Goal: Check status: Check status

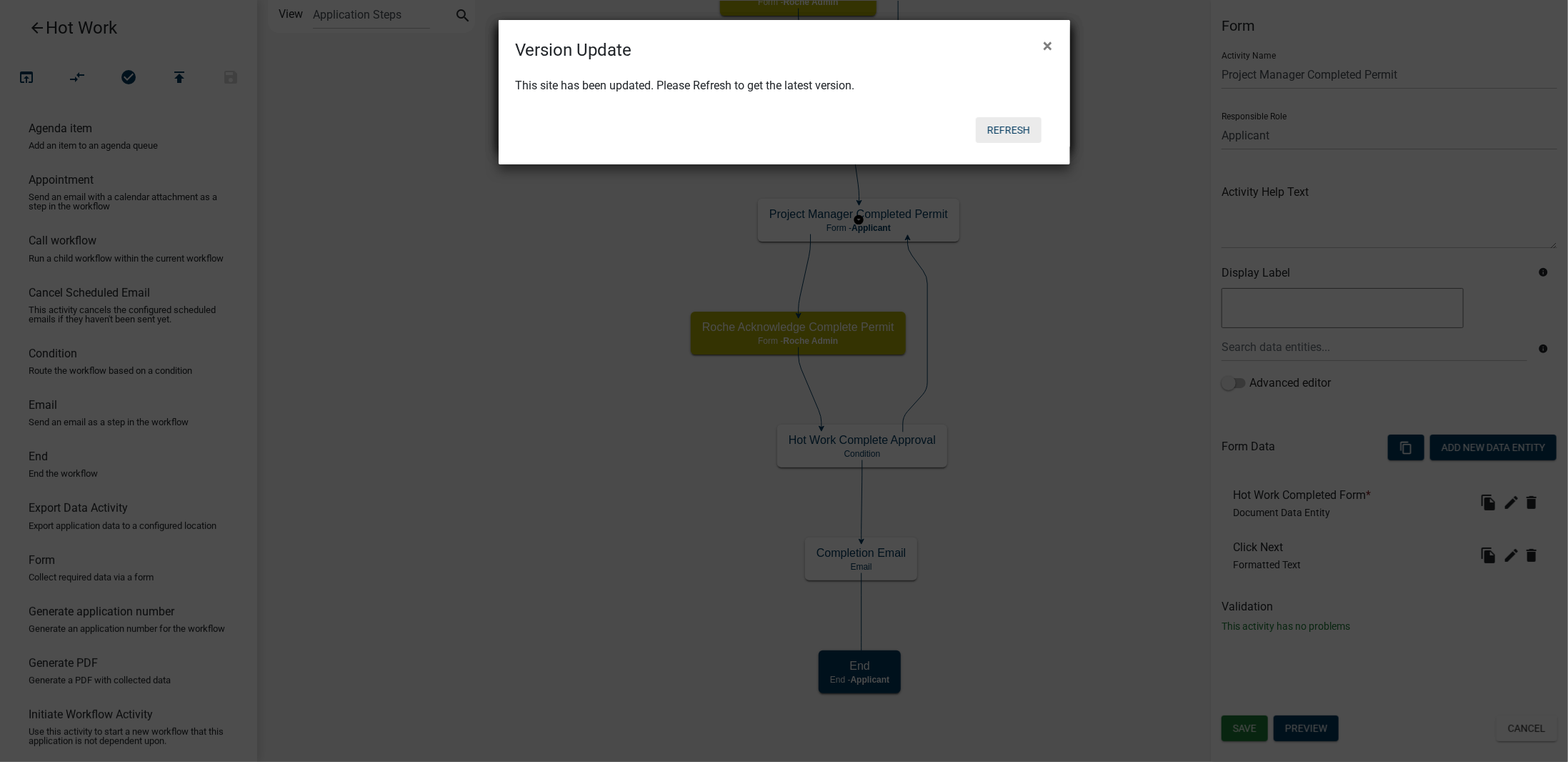
click at [1009, 124] on button "Refresh" at bounding box center [1008, 130] width 66 height 26
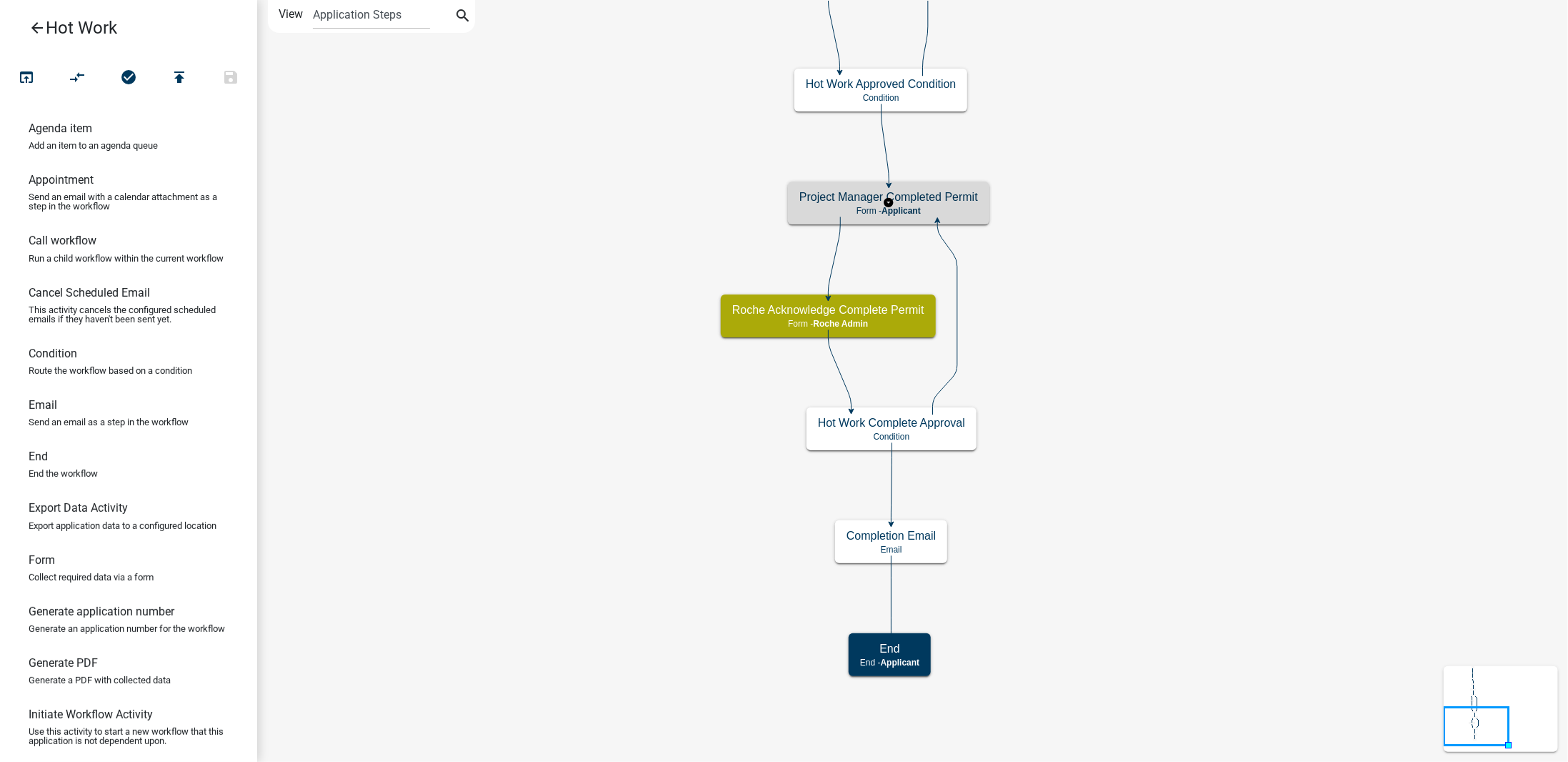
click at [945, 200] on h5 "Project Manager Completed Permit" at bounding box center [888, 197] width 179 height 14
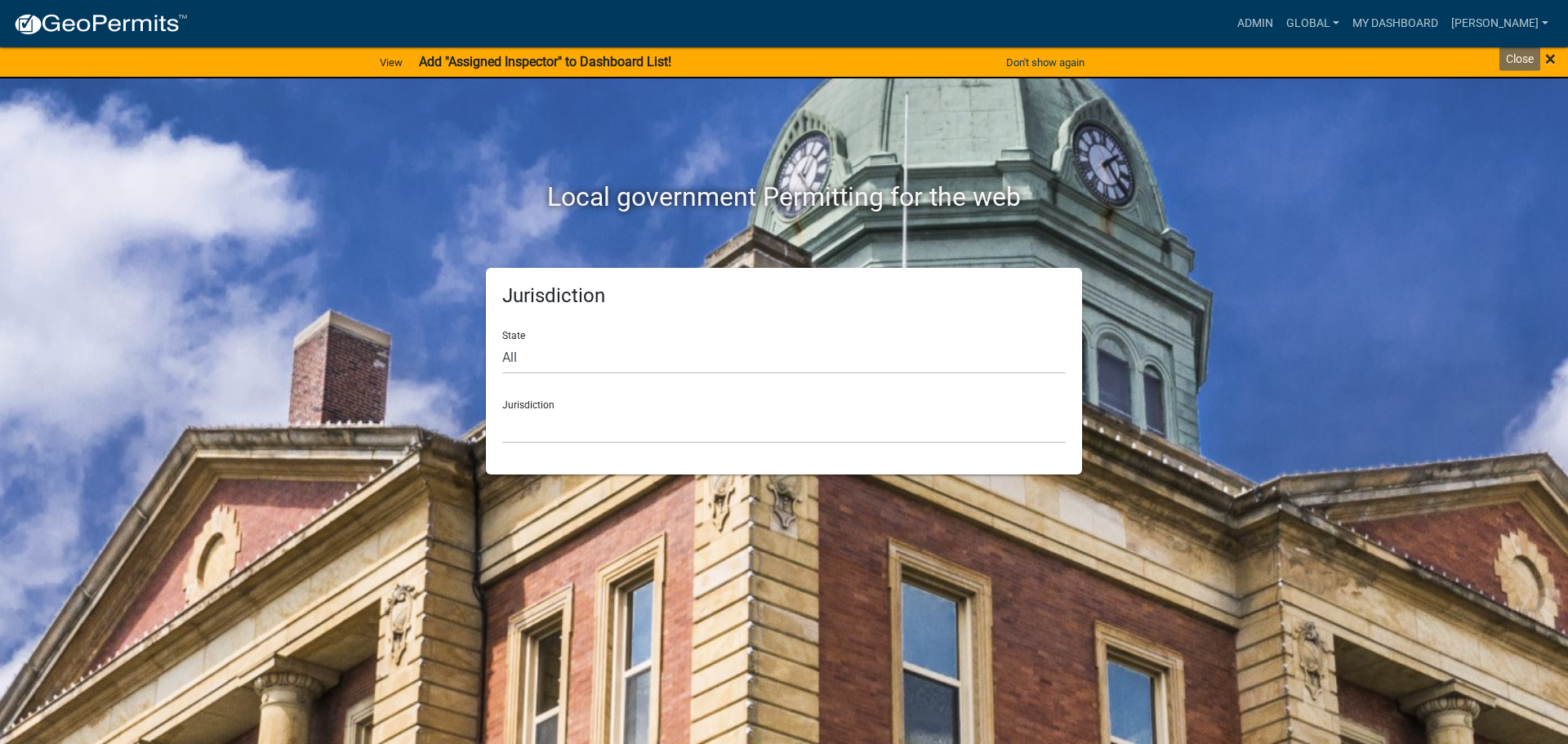
click at [1550, 55] on span "×" at bounding box center [1550, 58] width 11 height 23
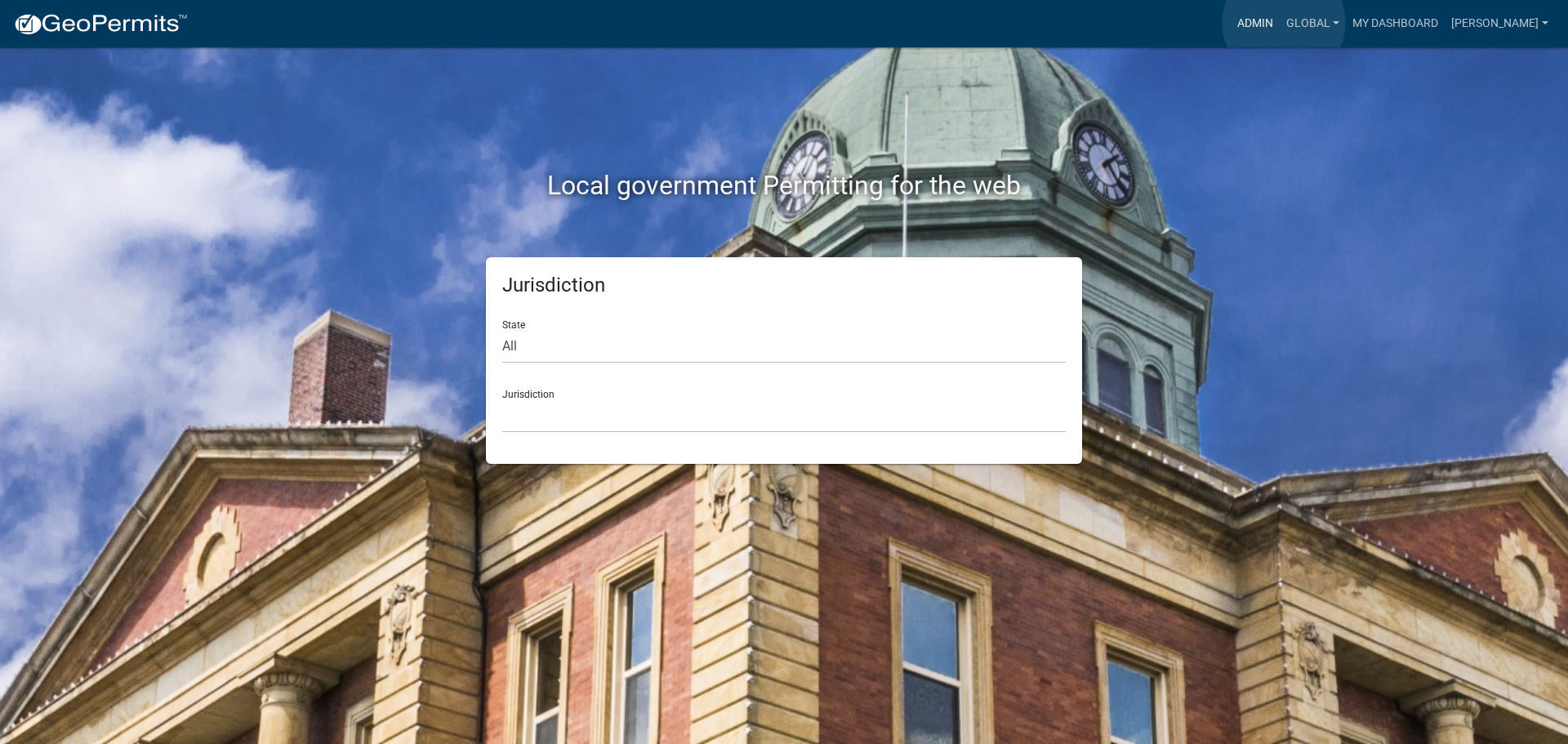
click at [1280, 23] on link "Admin" at bounding box center [1255, 23] width 49 height 31
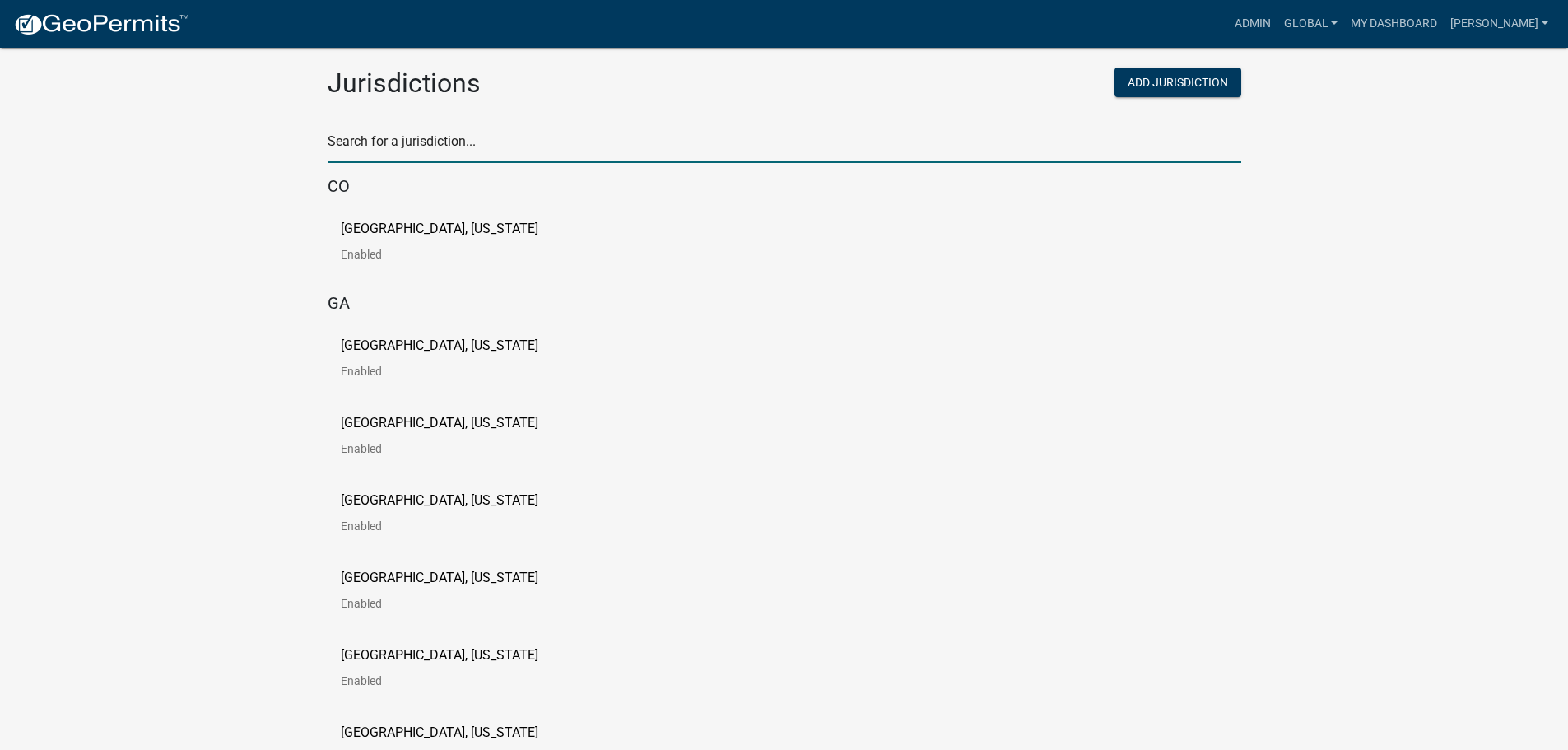
click at [582, 133] on input "text" at bounding box center [784, 146] width 913 height 34
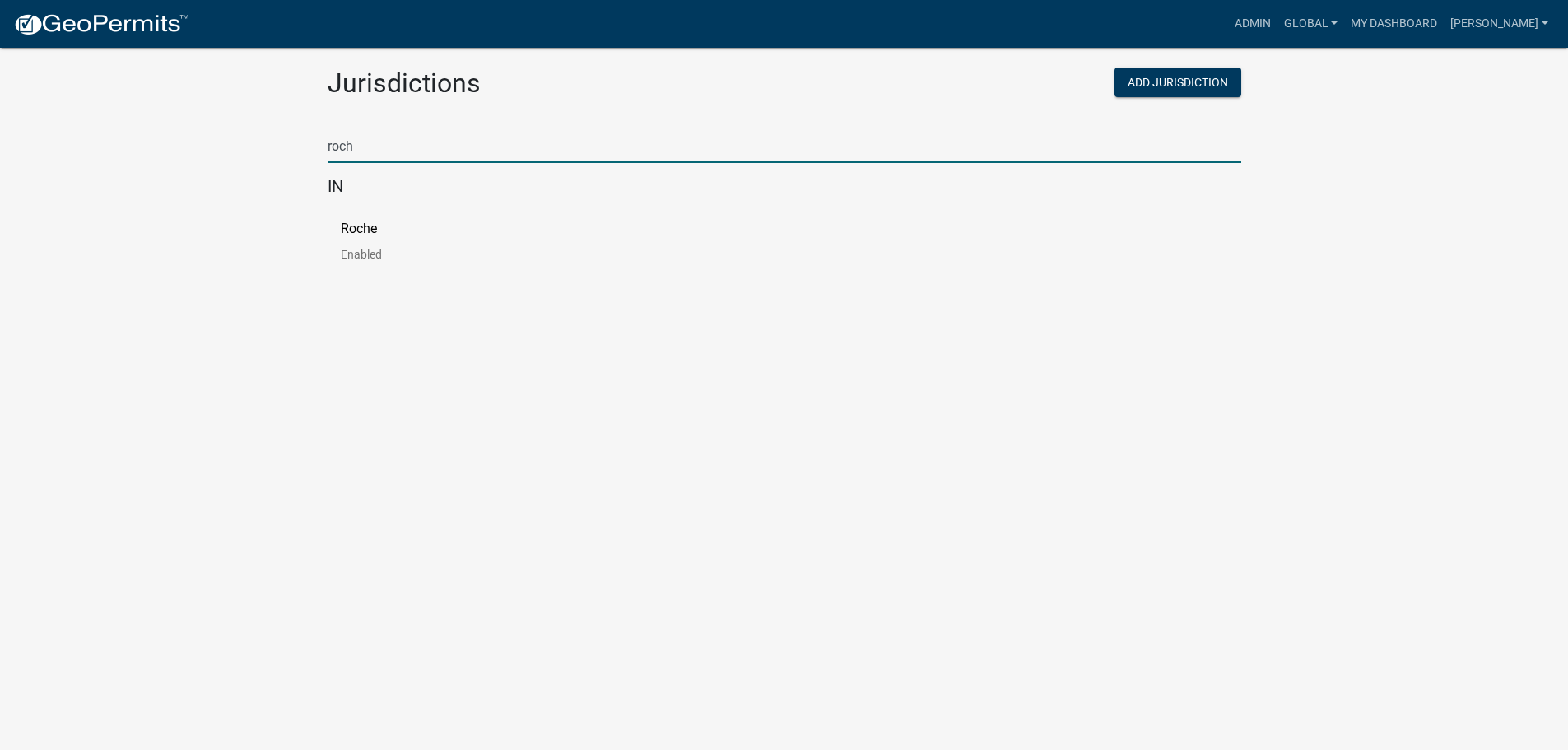
type input "roch"
click at [353, 235] on p "Roche" at bounding box center [359, 228] width 36 height 13
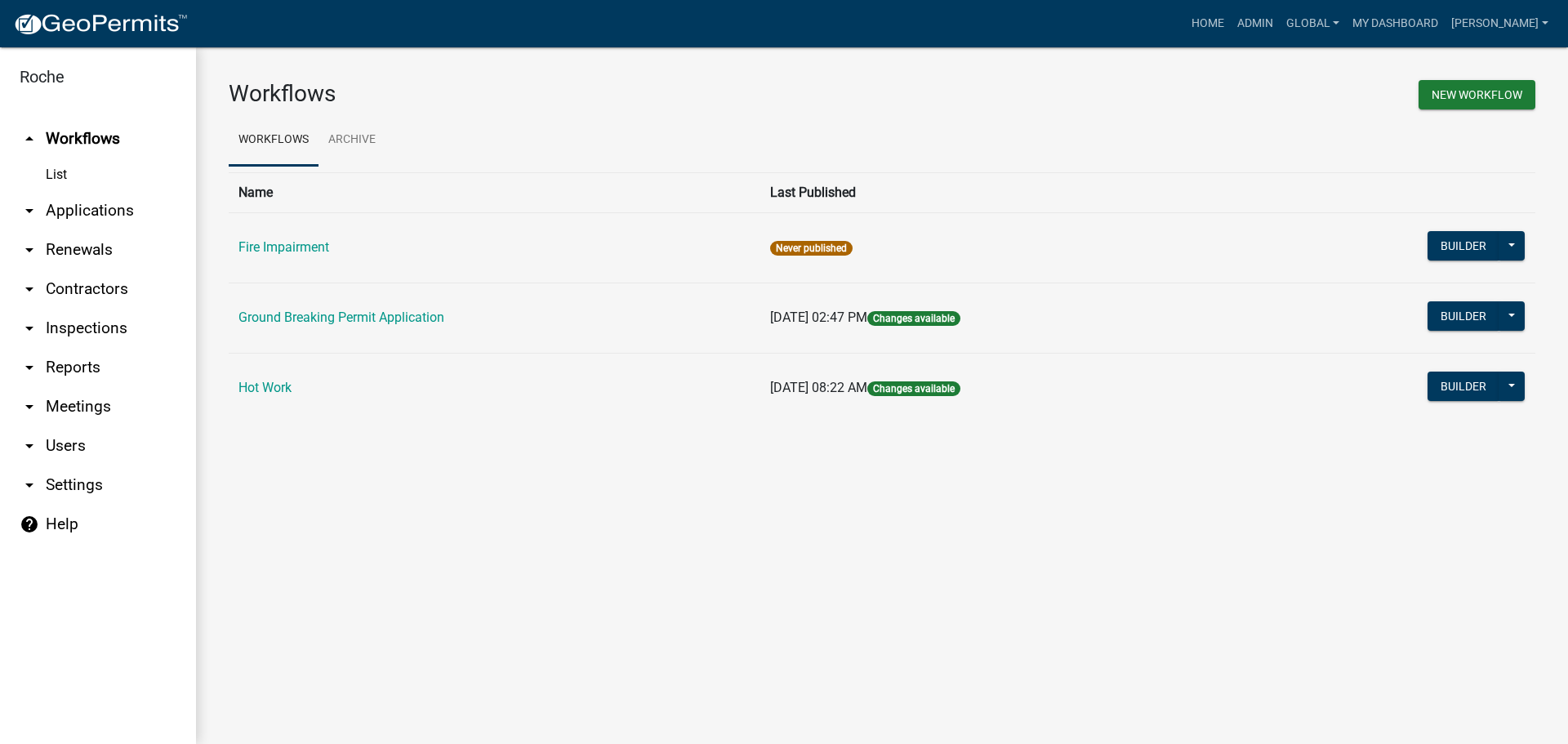
click at [63, 211] on link "arrow_drop_down Applications" at bounding box center [98, 211] width 196 height 39
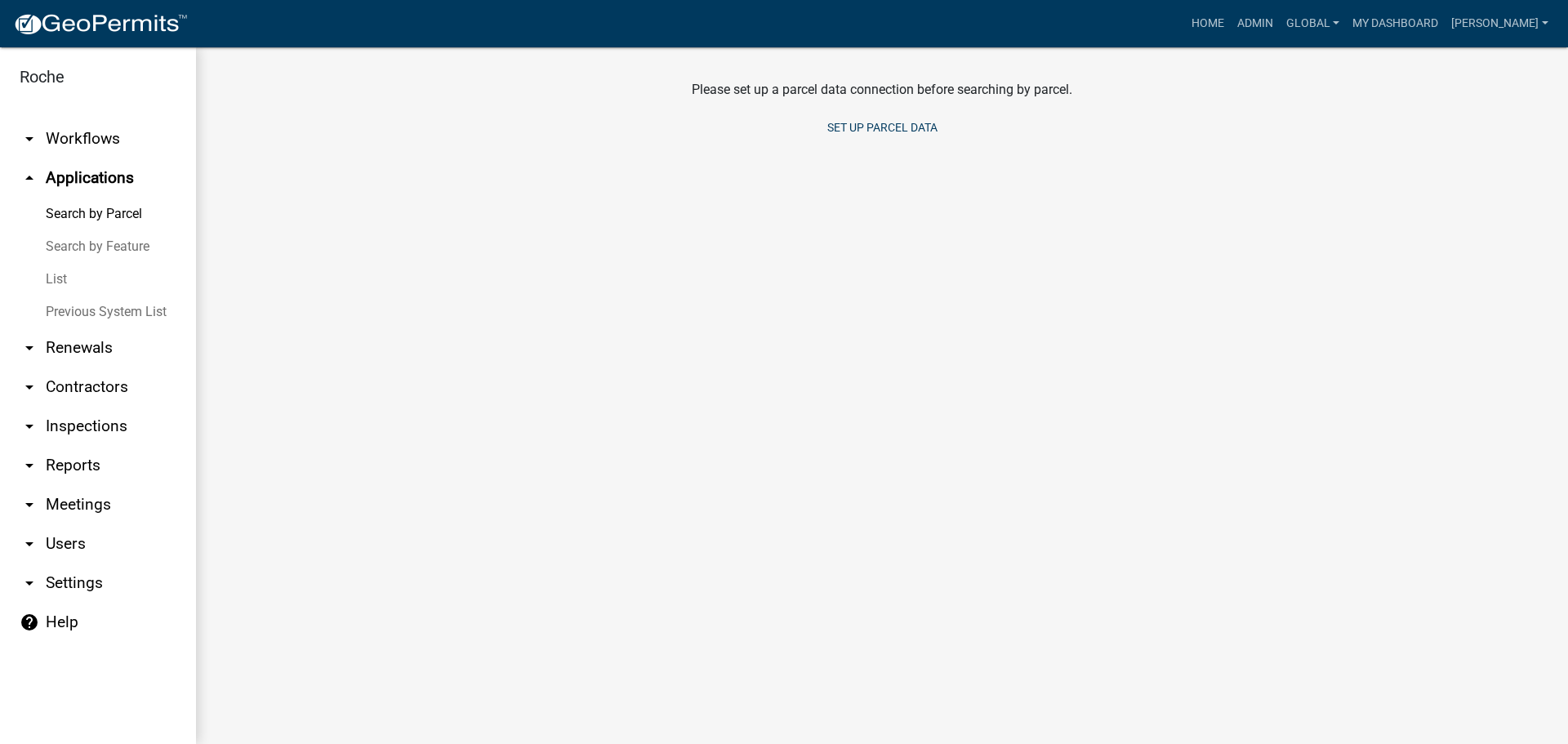
click at [55, 286] on link "List" at bounding box center [98, 278] width 196 height 33
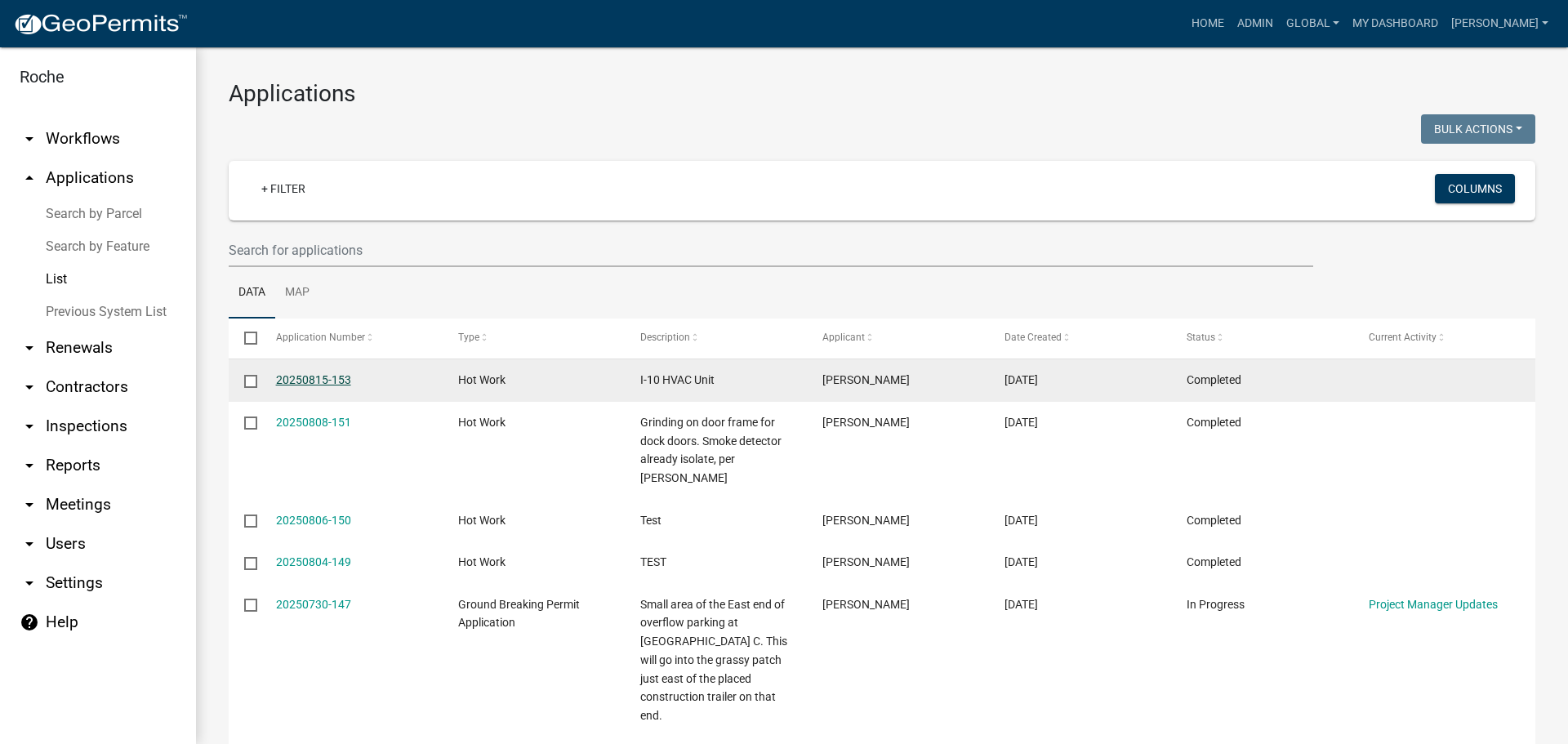
click at [299, 380] on link "20250815-153" at bounding box center [314, 379] width 75 height 13
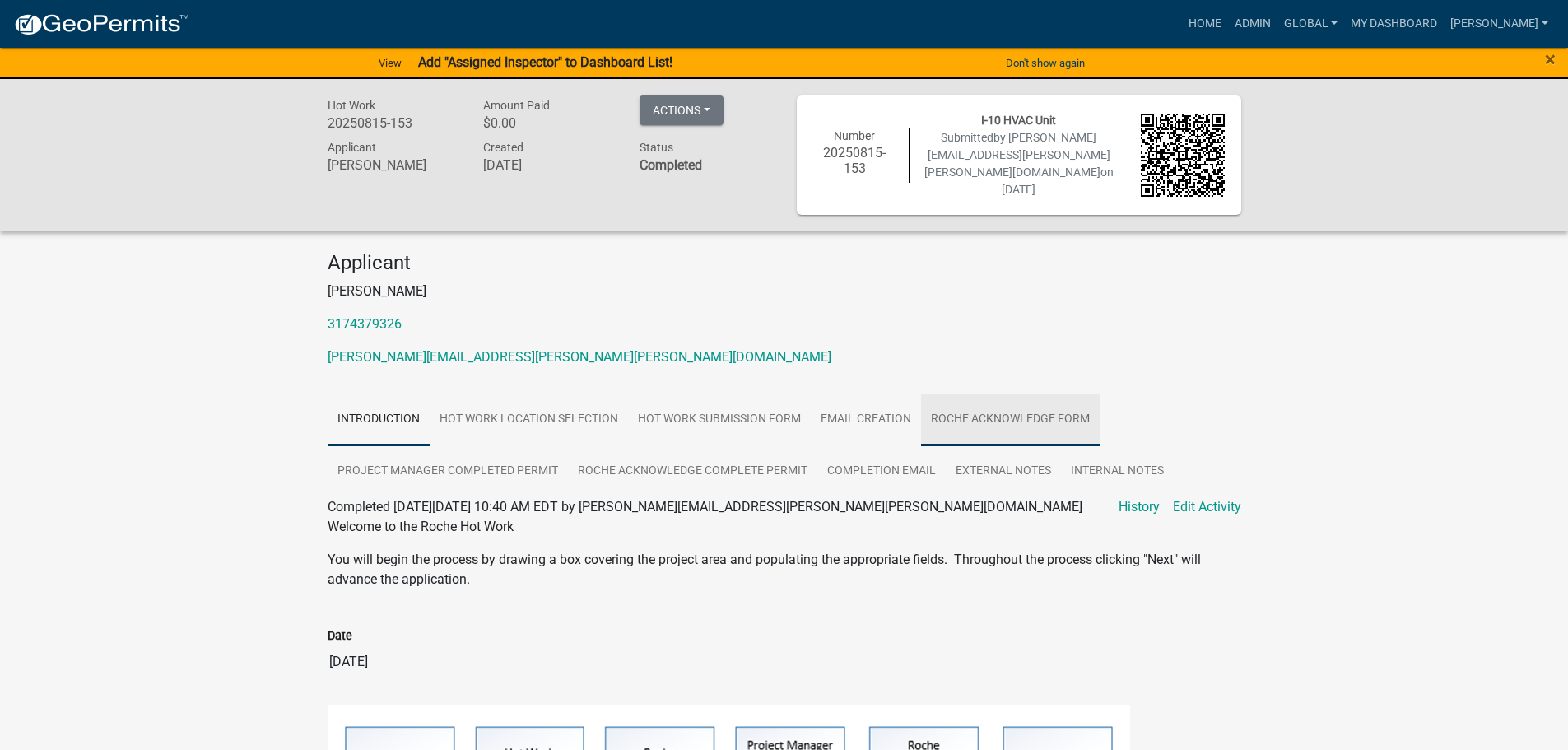
click at [979, 420] on link "Roche Acknowledge Form" at bounding box center [1011, 420] width 179 height 53
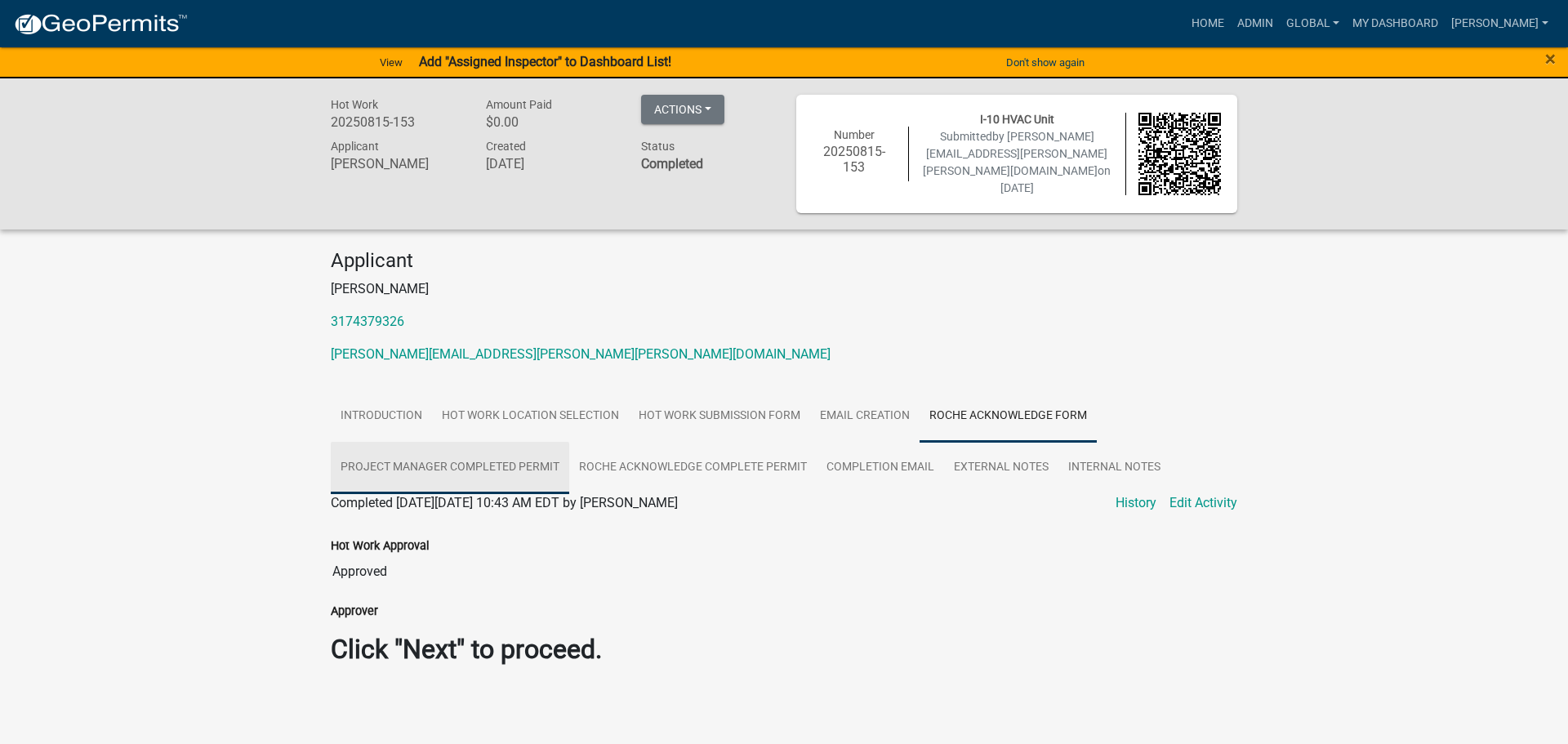
click at [433, 463] on link "Project Manager Completed Permit" at bounding box center [450, 468] width 239 height 52
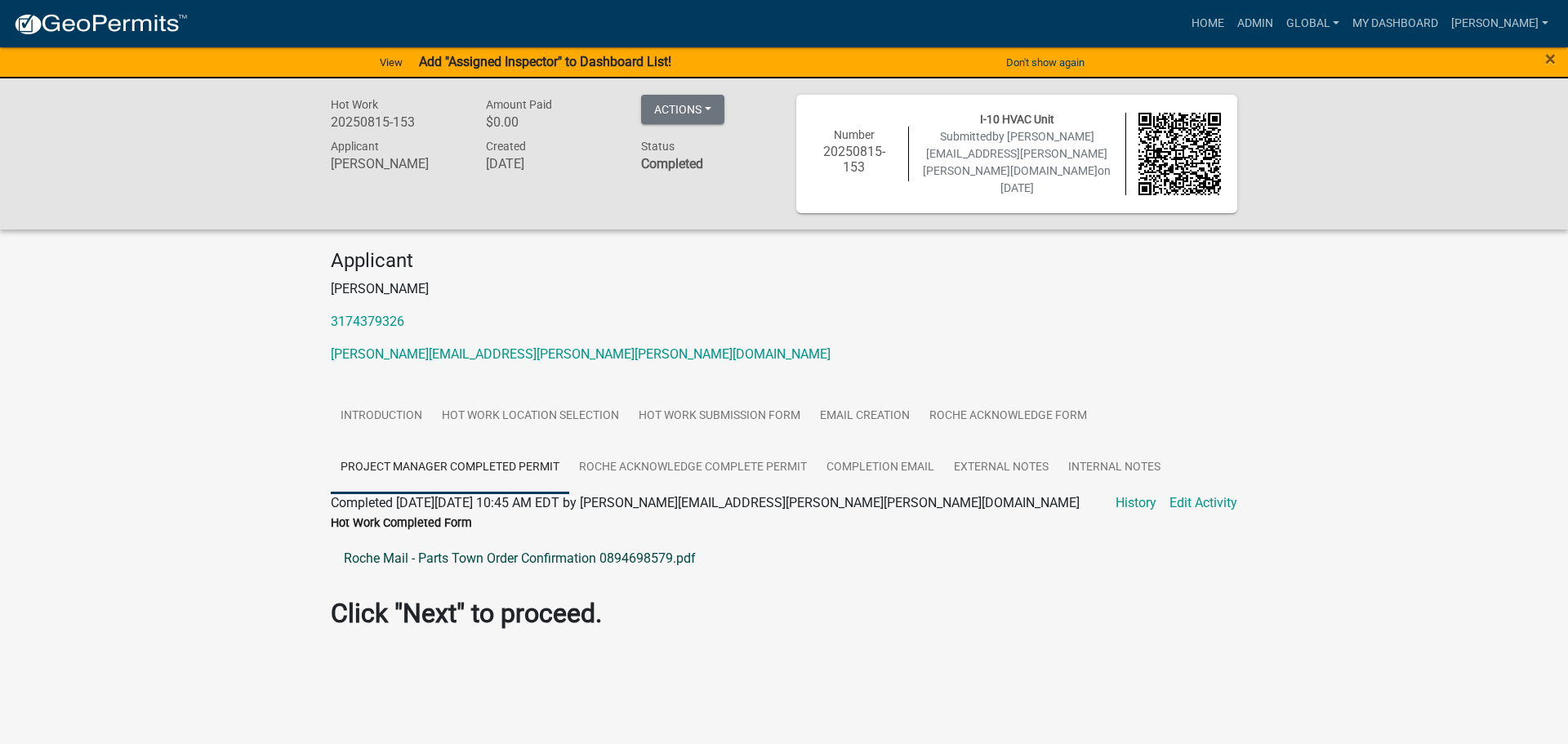
click at [447, 556] on link "Roche Mail - Parts Town Order Confirmation 0894698579.pdf" at bounding box center [784, 558] width 906 height 39
click at [669, 476] on link "Roche Acknowledge Complete Permit" at bounding box center [693, 468] width 248 height 52
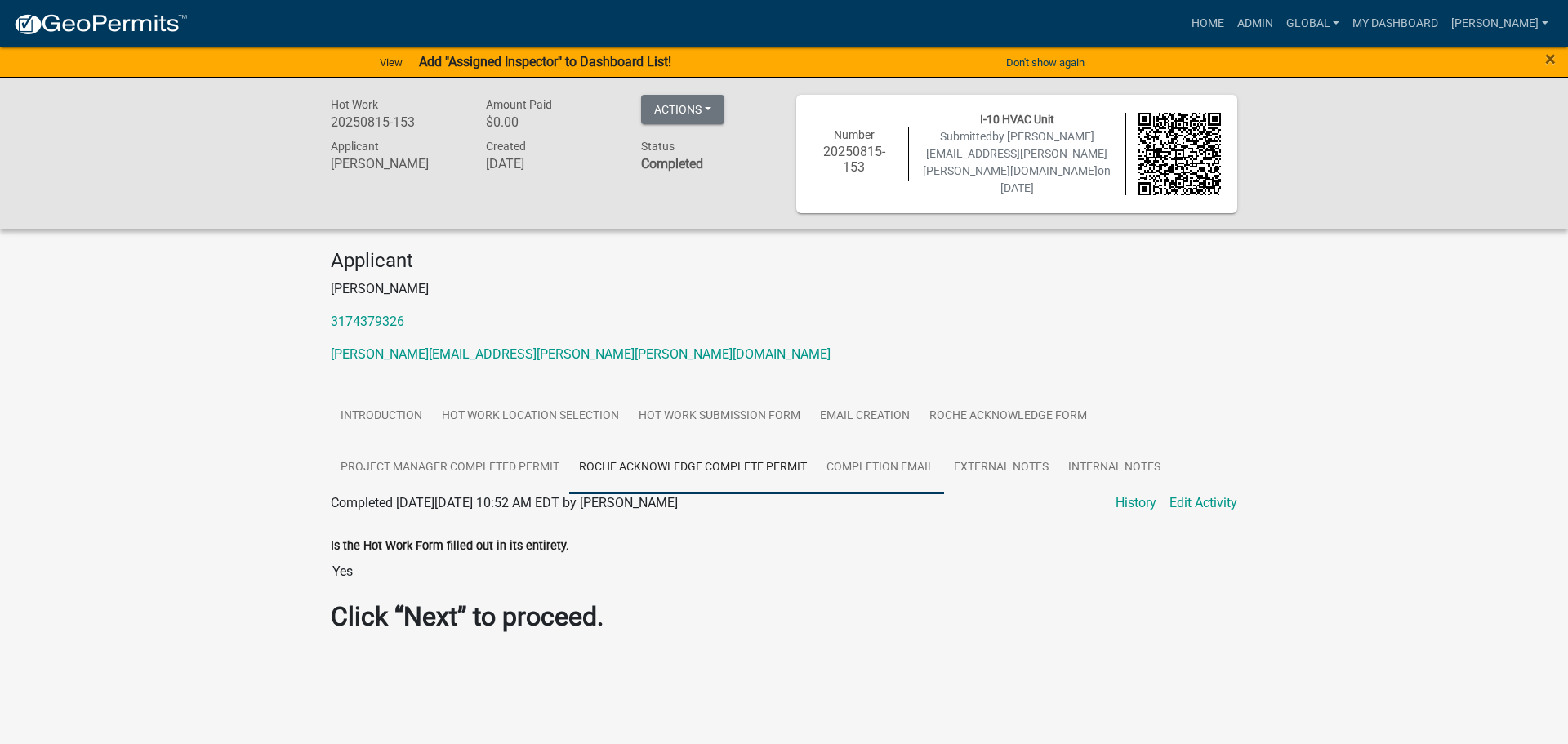
click at [870, 470] on link "Completion Email" at bounding box center [879, 468] width 127 height 52
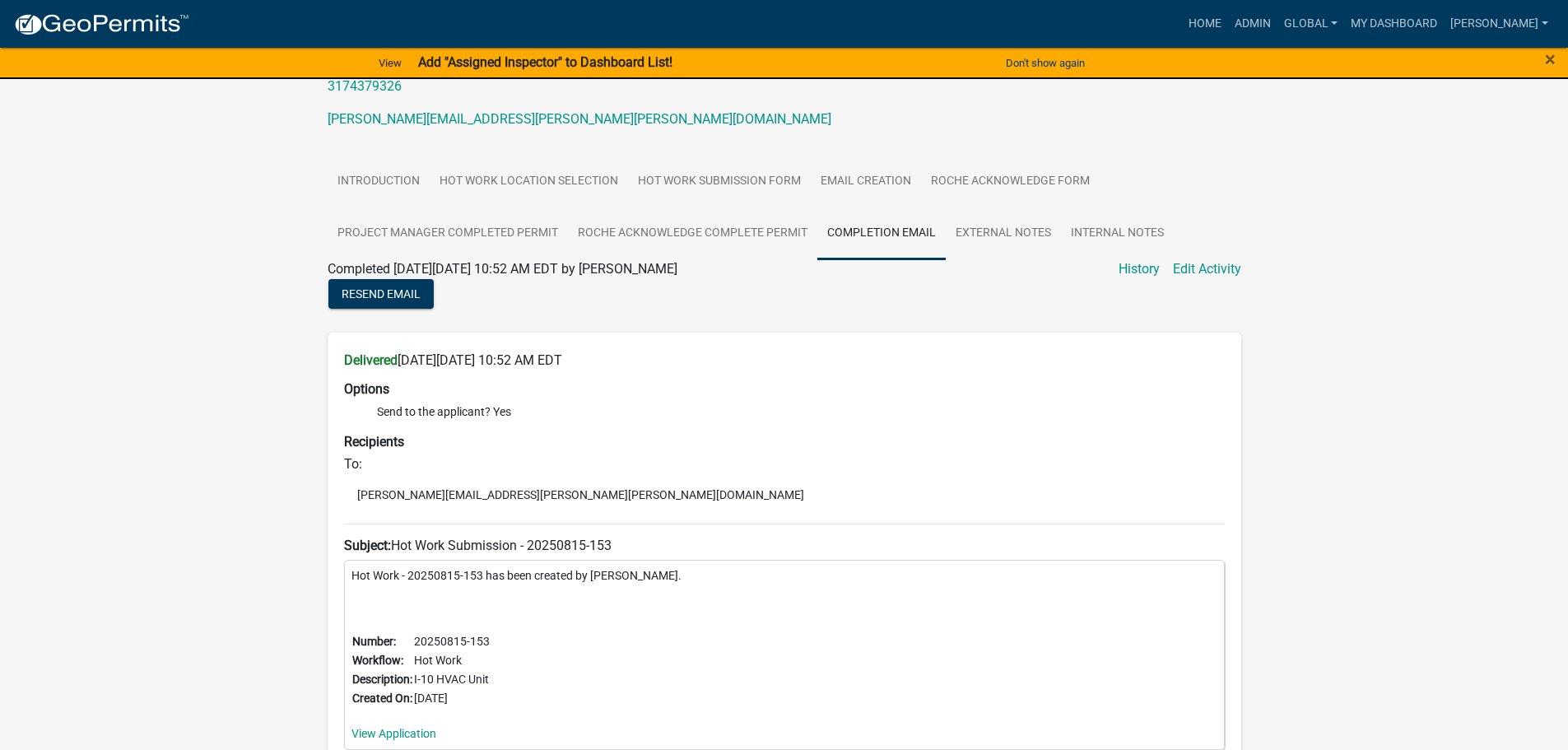
scroll to position [258, 0]
